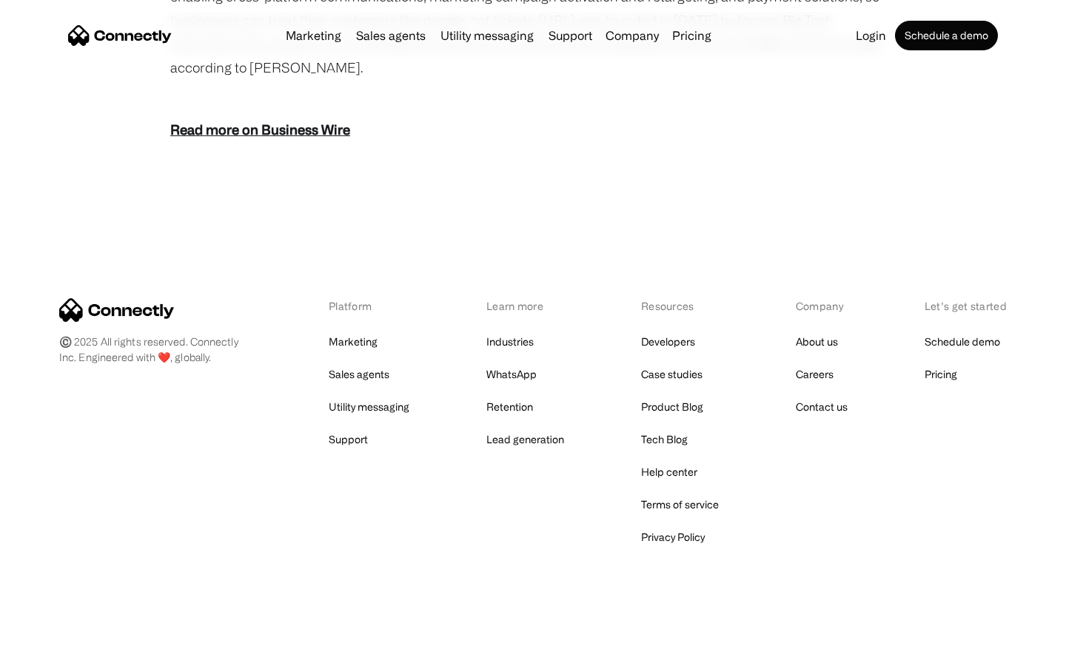
scroll to position [1835, 0]
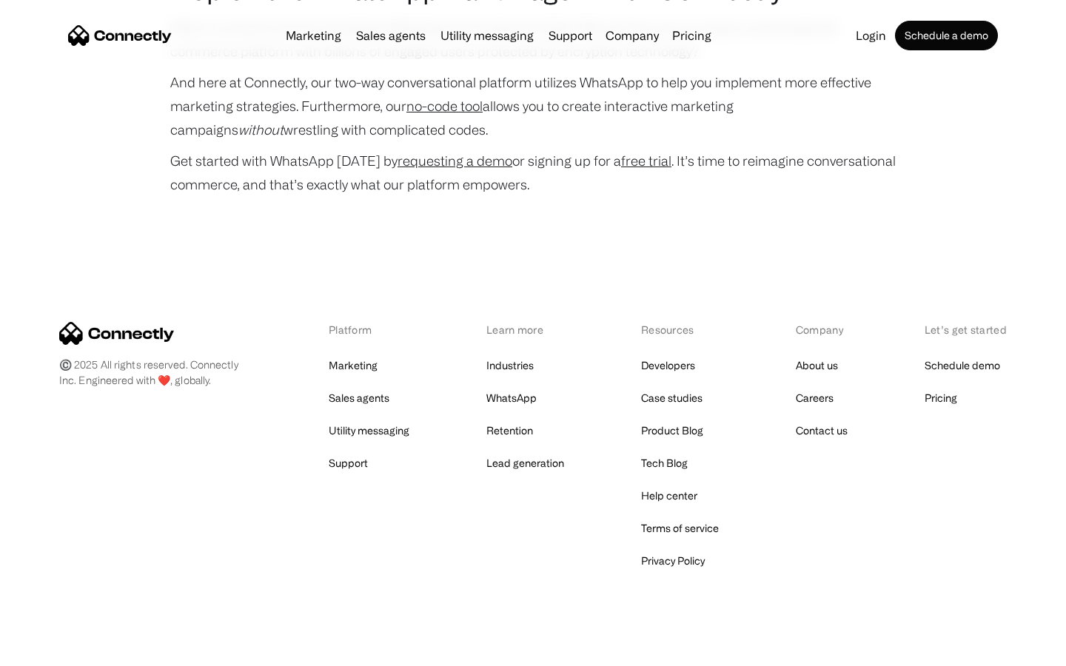
scroll to position [7111, 0]
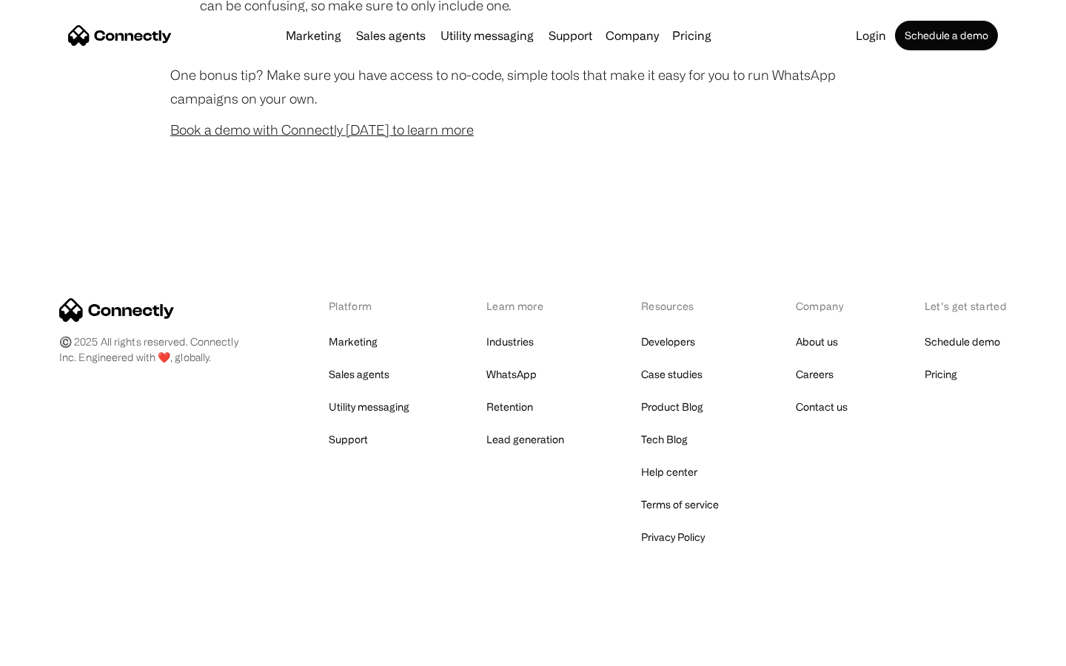
scroll to position [1465, 0]
